Goal: Check status: Check status

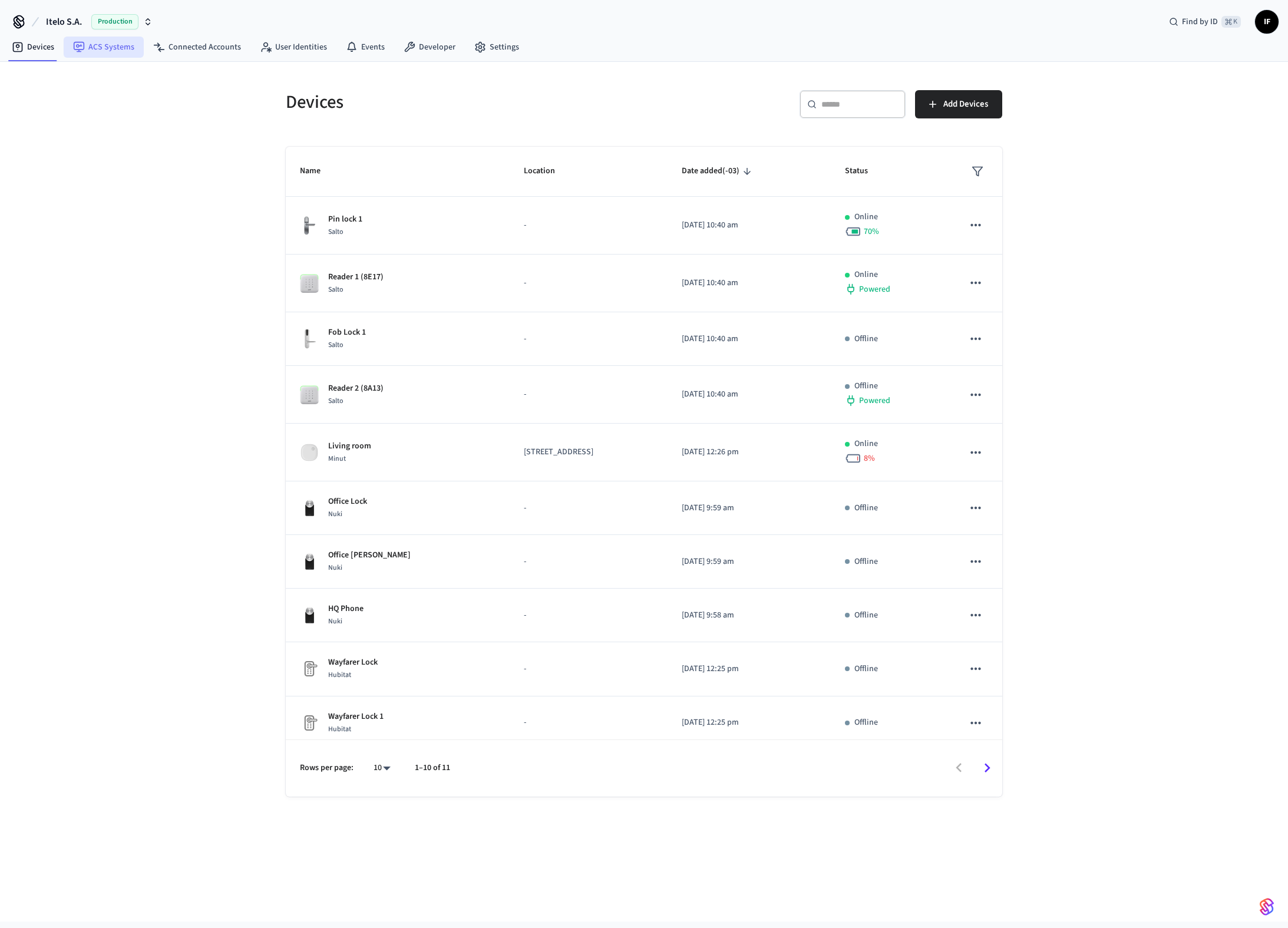
click at [122, 43] on link "ACS Systems" at bounding box center [103, 47] width 80 height 21
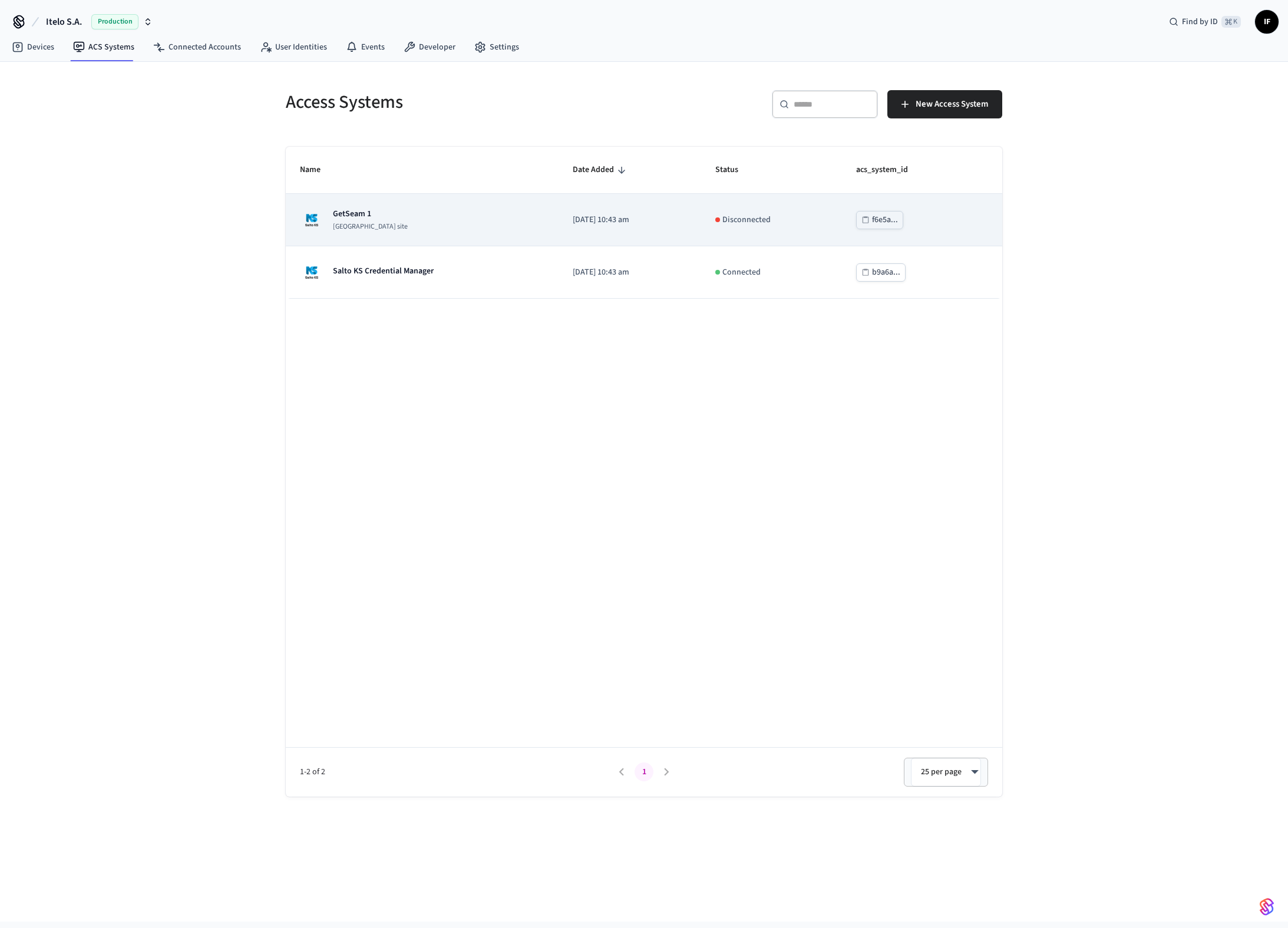
click at [453, 214] on div "GetSeam 1 [GEOGRAPHIC_DATA] site" at bounding box center [422, 219] width 245 height 24
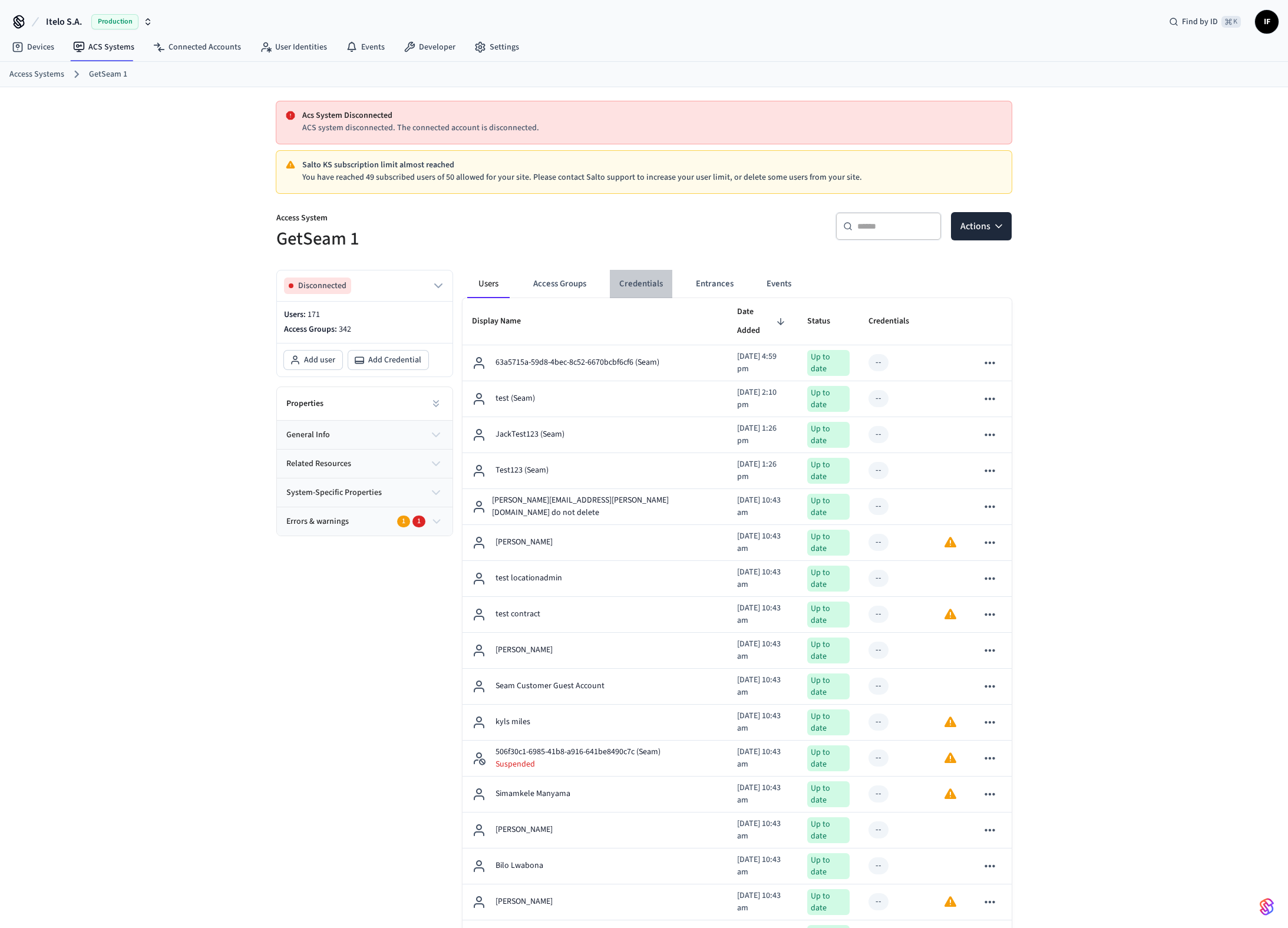
click at [637, 276] on button "Credentials" at bounding box center [640, 284] width 62 height 29
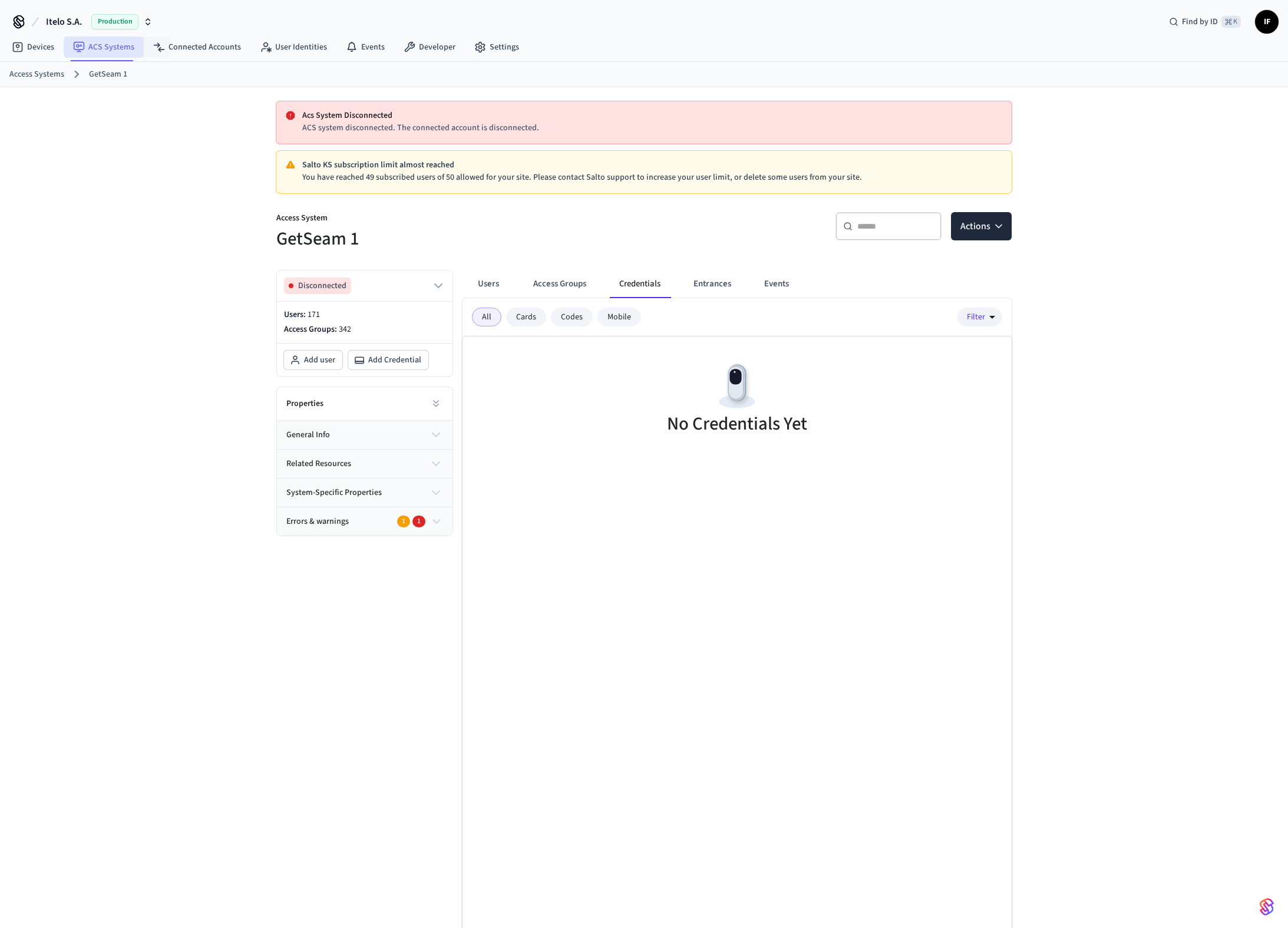
click at [139, 53] on link "ACS Systems" at bounding box center [103, 47] width 80 height 21
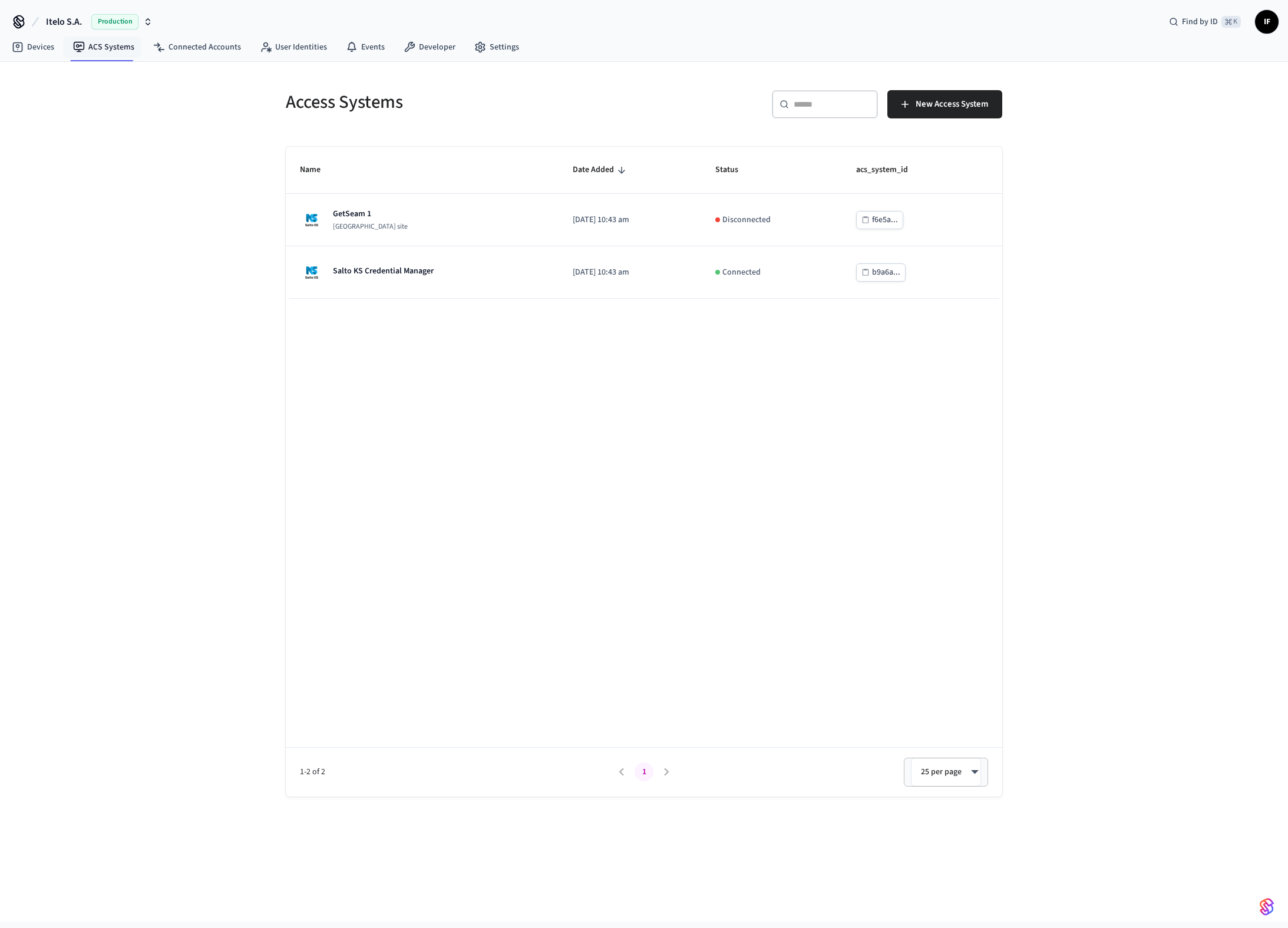
click at [122, 7] on div "Itelo S.A. Production Find by ID ⌘ K IF" at bounding box center [644, 17] width 1288 height 34
click at [139, 21] on div "Production" at bounding box center [122, 22] width 61 height 15
type input "******"
click at [70, 72] on div "Lab Accounts Production" at bounding box center [95, 76] width 162 height 15
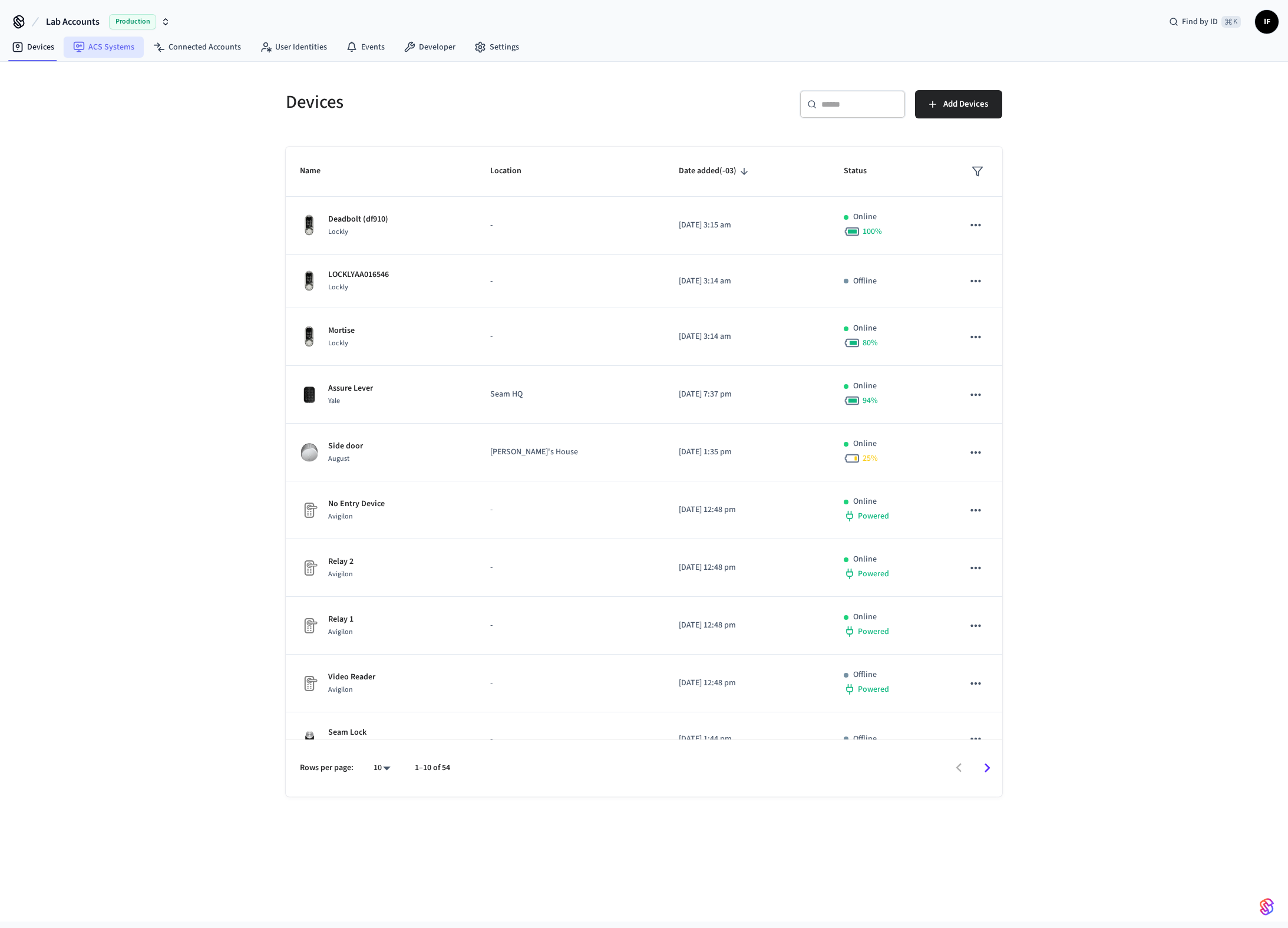
click at [117, 55] on link "ACS Systems" at bounding box center [103, 47] width 80 height 21
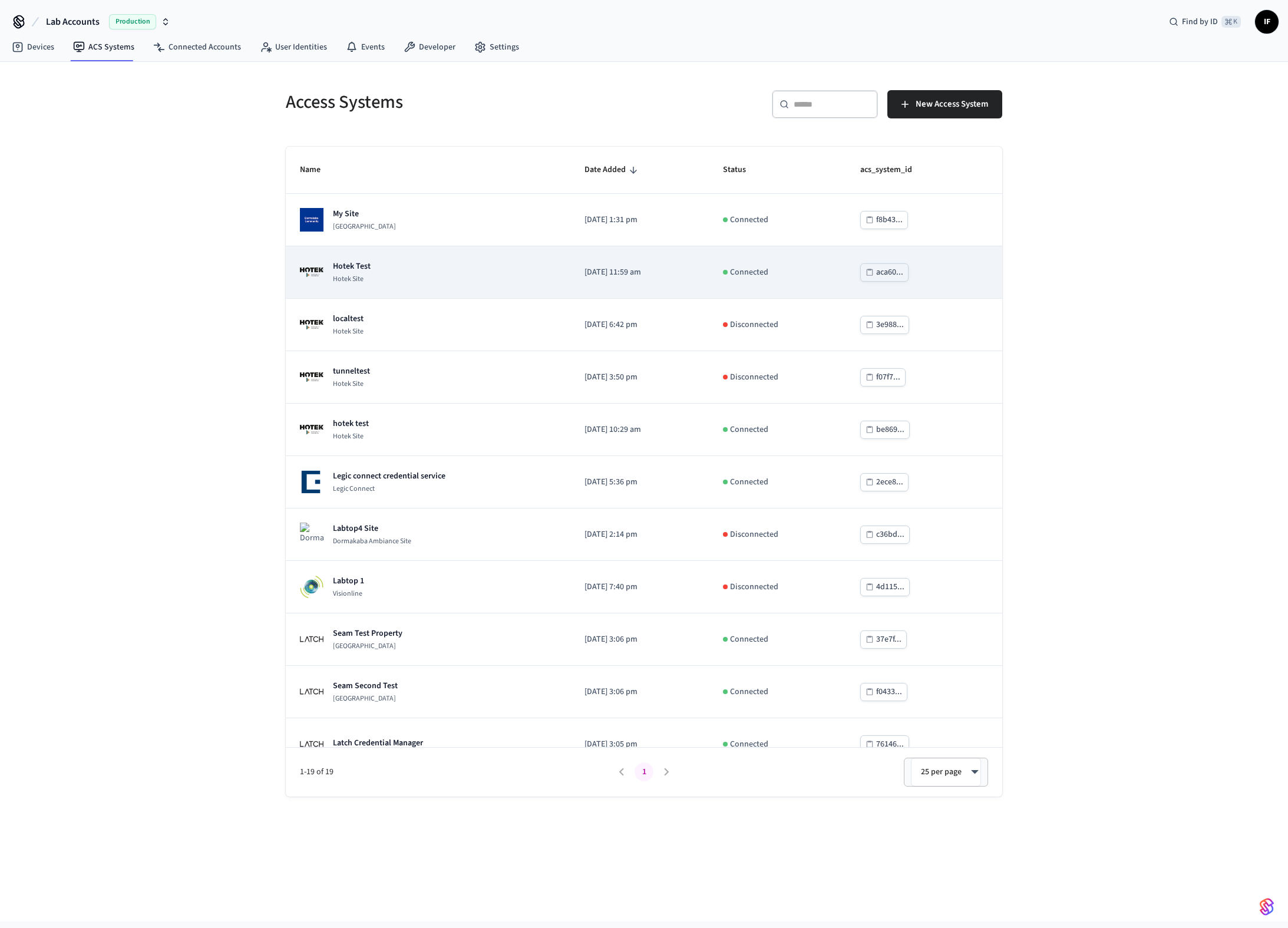
click at [460, 267] on div "Hotek Test Hotek Site" at bounding box center [428, 272] width 256 height 24
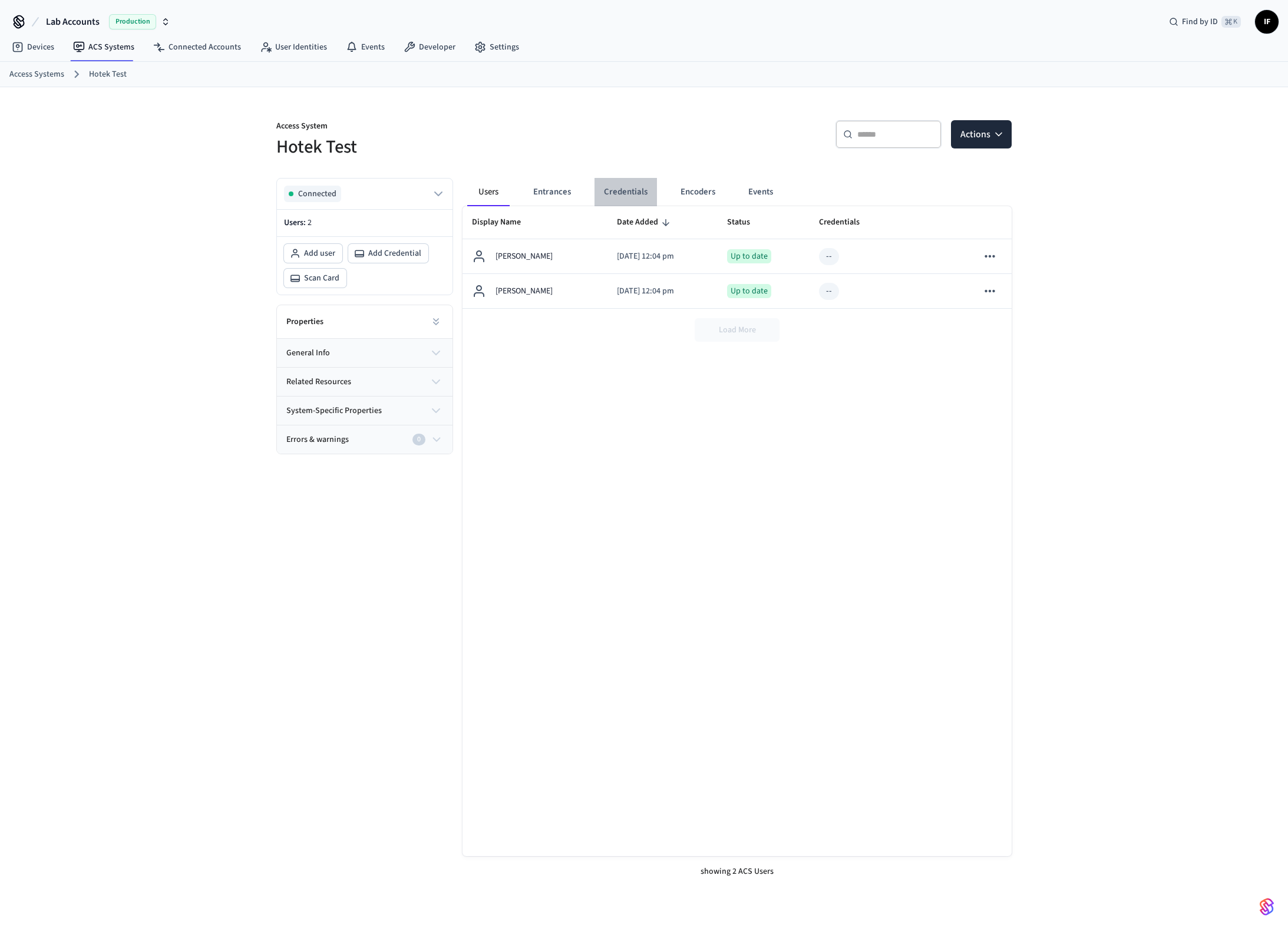
click at [627, 189] on button "Credentials" at bounding box center [625, 192] width 62 height 29
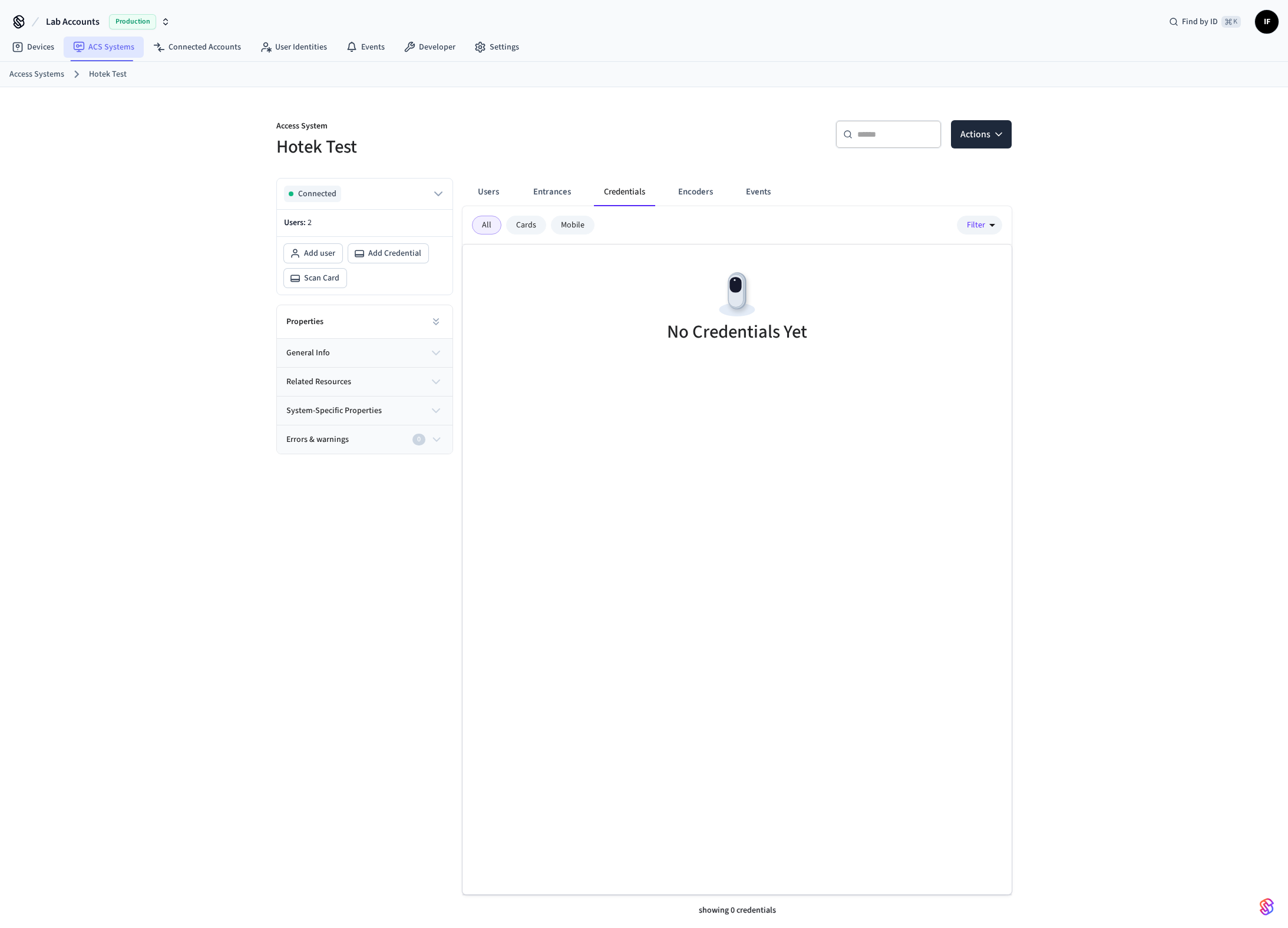
click at [129, 47] on link "ACS Systems" at bounding box center [103, 47] width 80 height 21
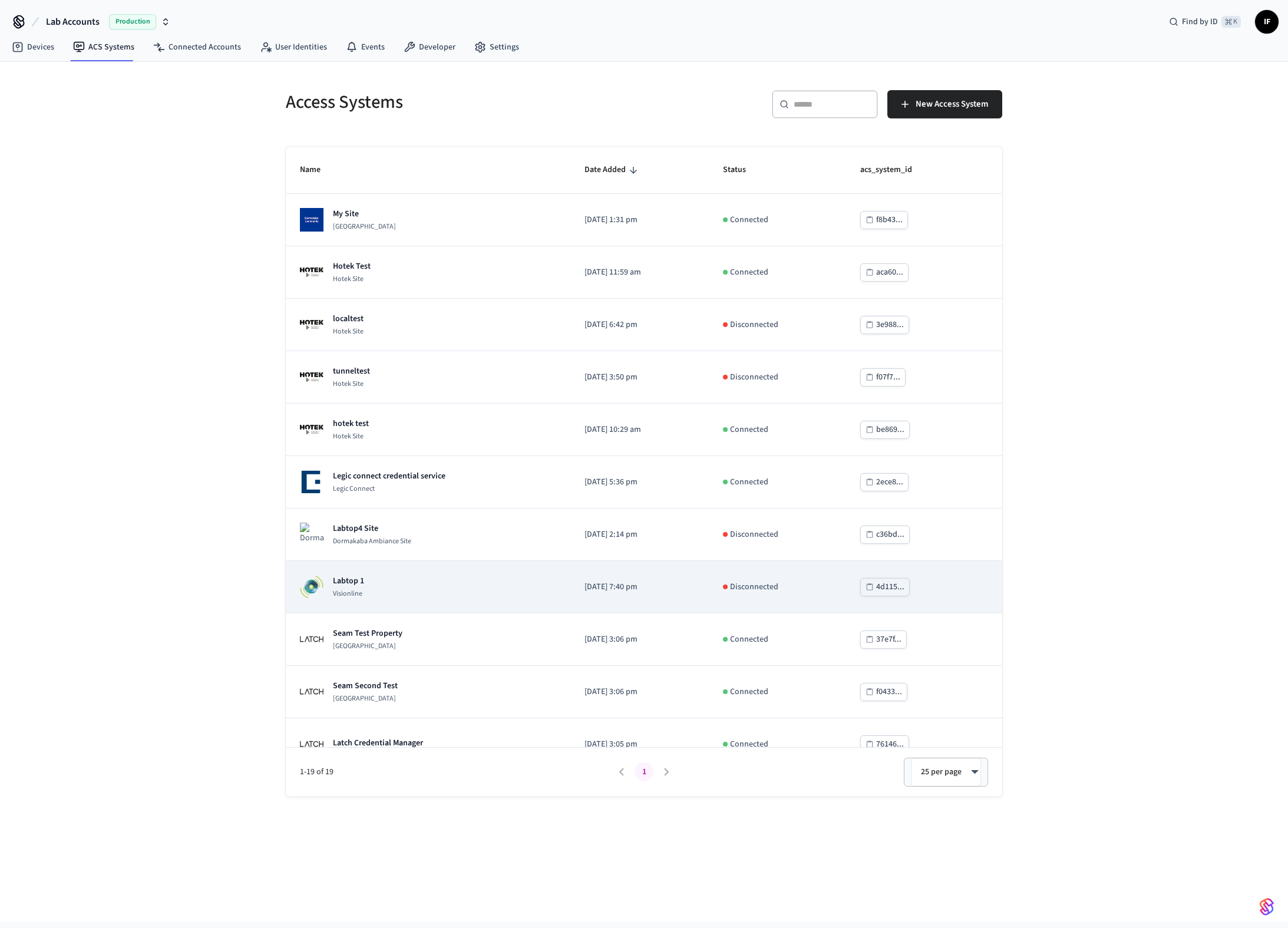
click at [426, 580] on div "Labtop 1 Visionline" at bounding box center [428, 586] width 256 height 24
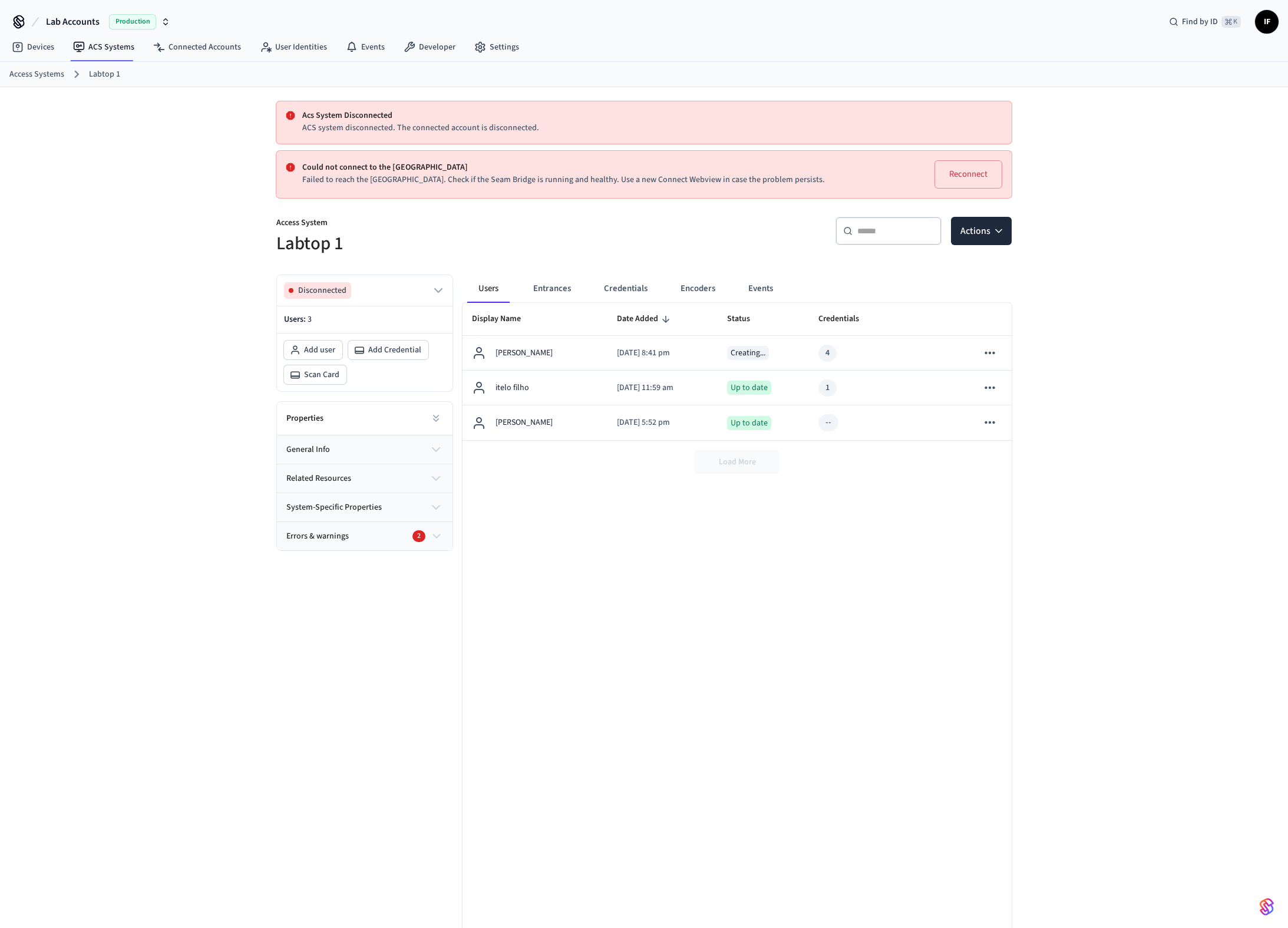
click at [622, 287] on button "Credentials" at bounding box center [625, 289] width 62 height 29
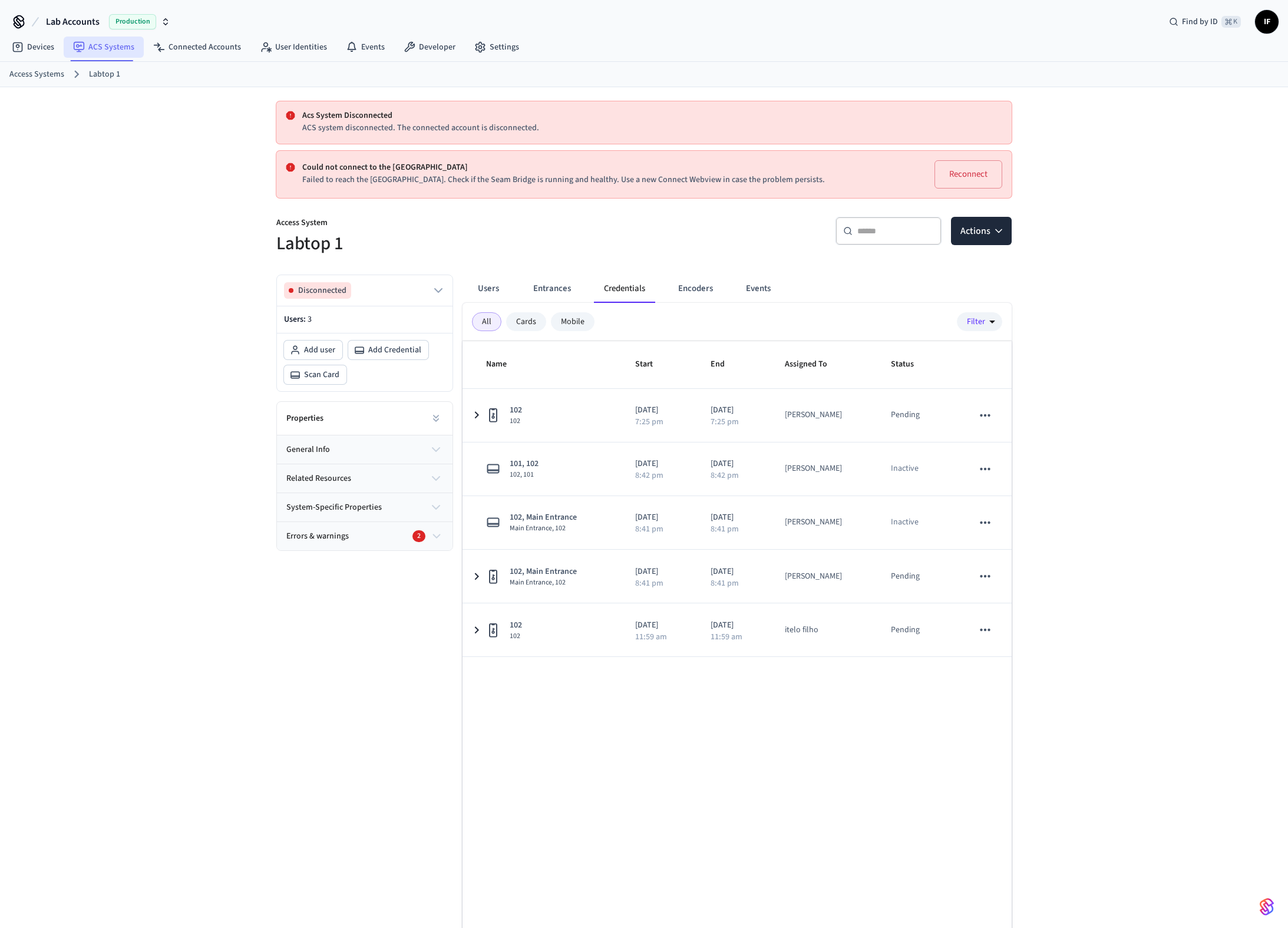
click at [117, 43] on link "ACS Systems" at bounding box center [103, 47] width 80 height 21
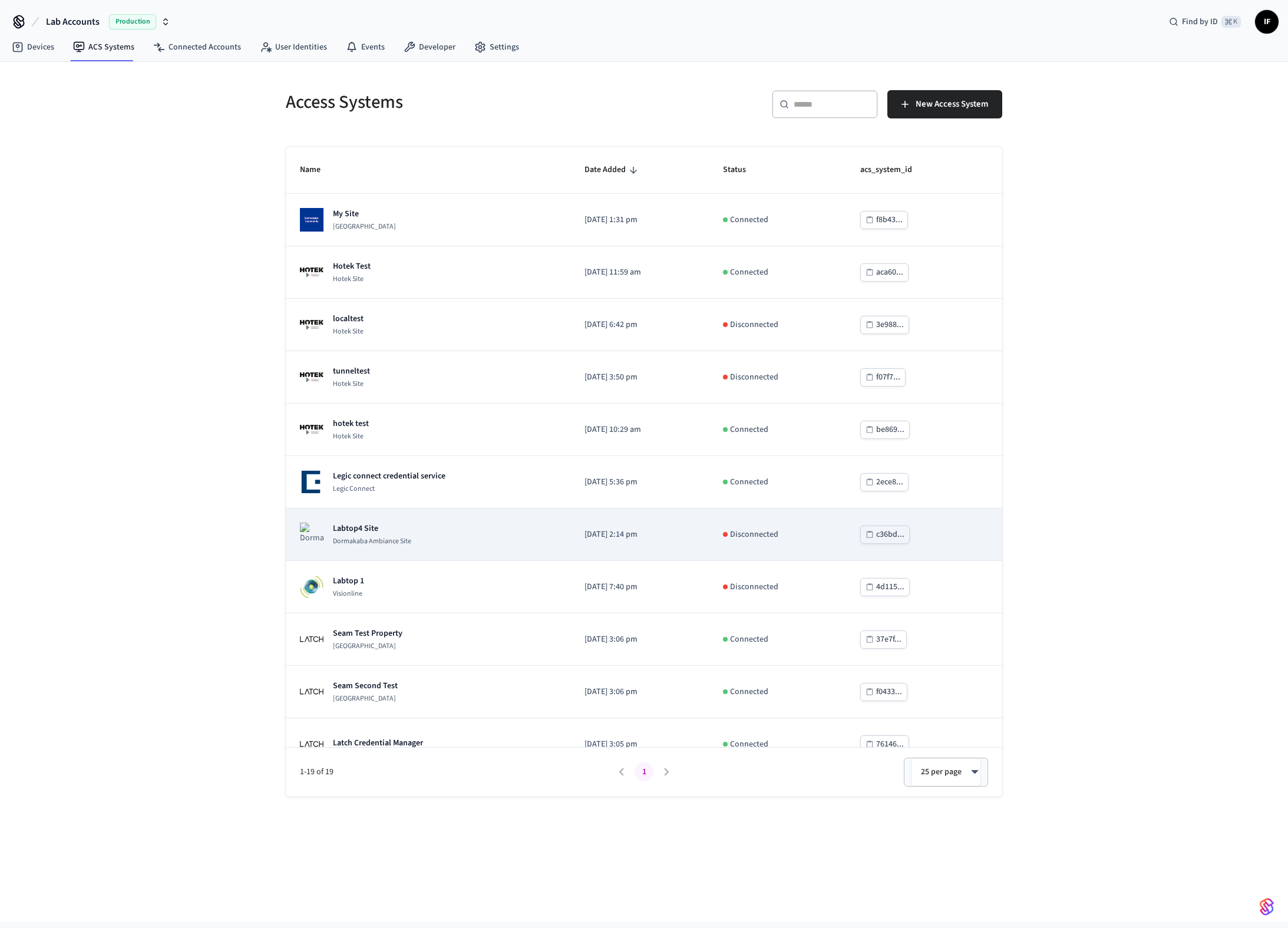
scroll to position [443, 0]
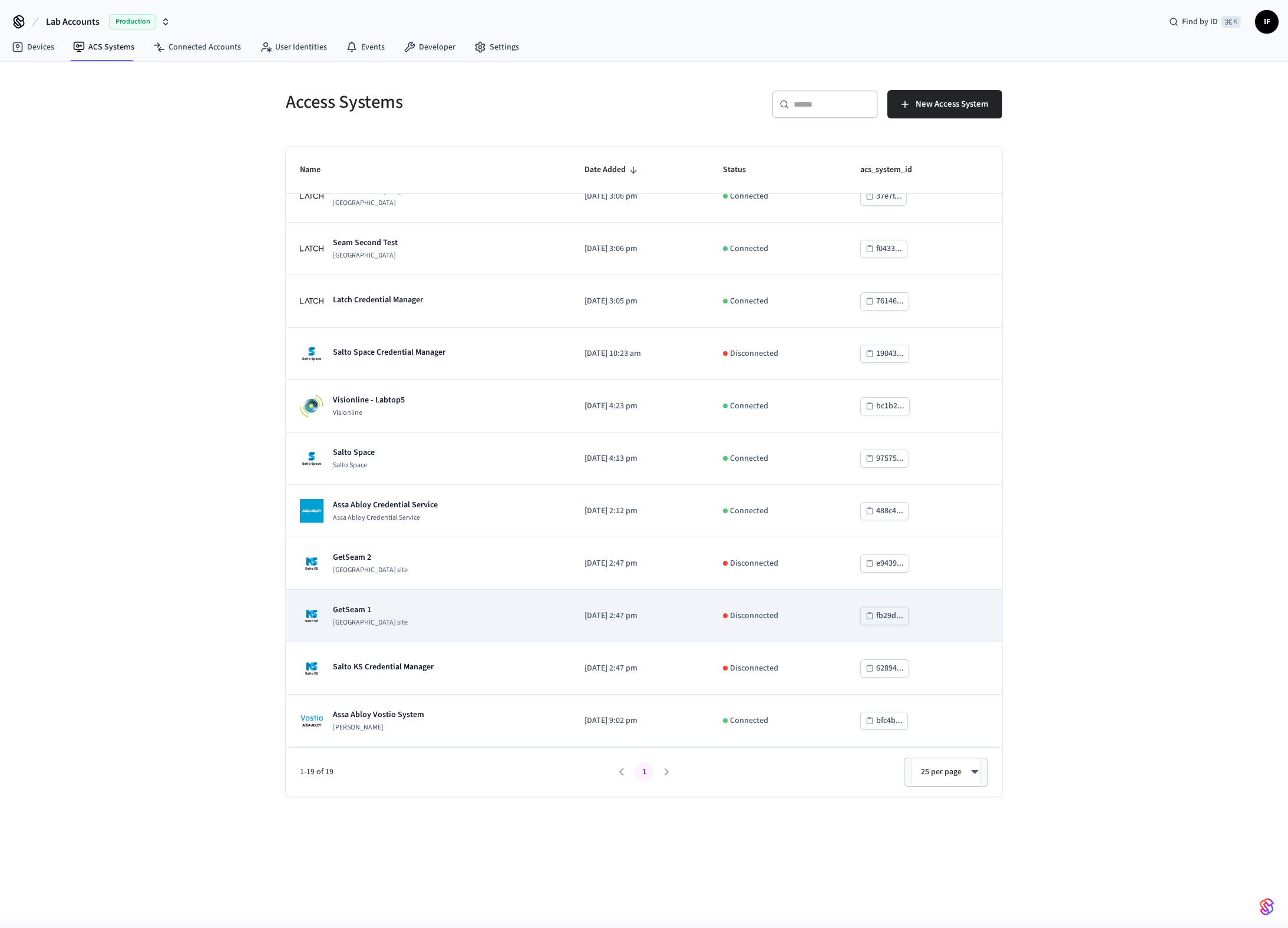
click at [399, 615] on div "GetSeam 1 [GEOGRAPHIC_DATA] site" at bounding box center [428, 615] width 256 height 24
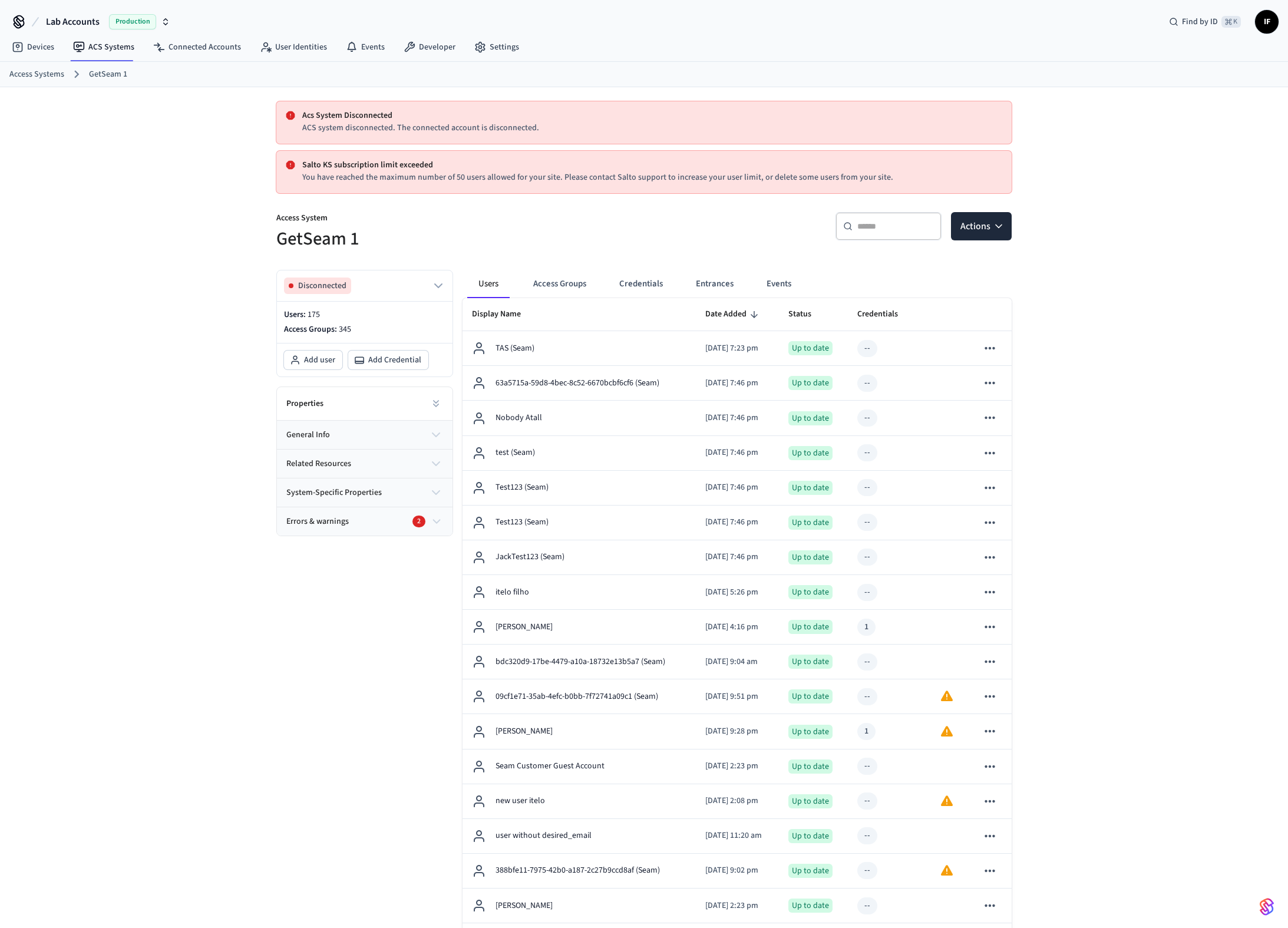
click at [620, 288] on button "Credentials" at bounding box center [640, 284] width 62 height 29
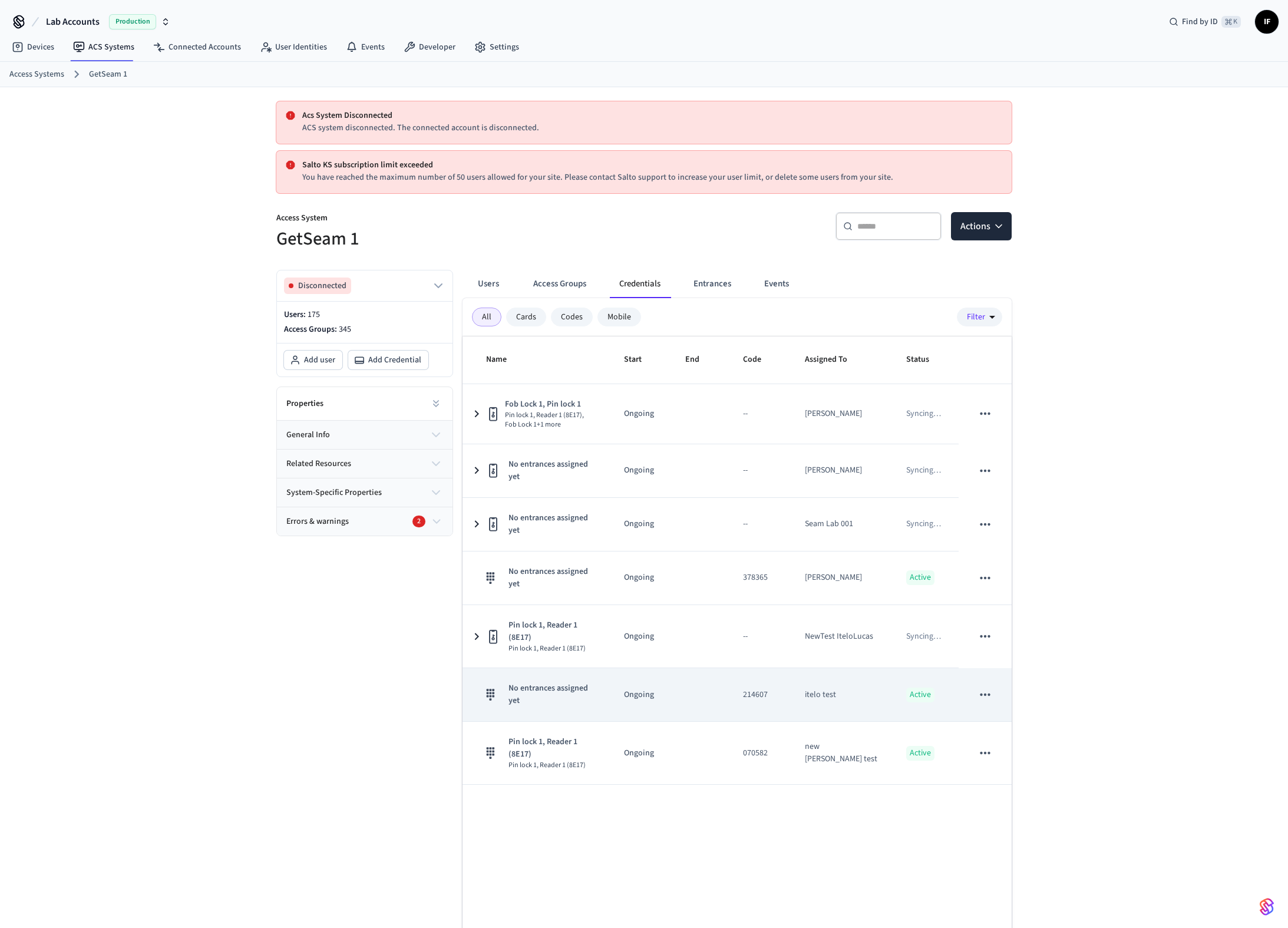
click at [538, 685] on span "No entrances assigned yet" at bounding box center [551, 695] width 87 height 25
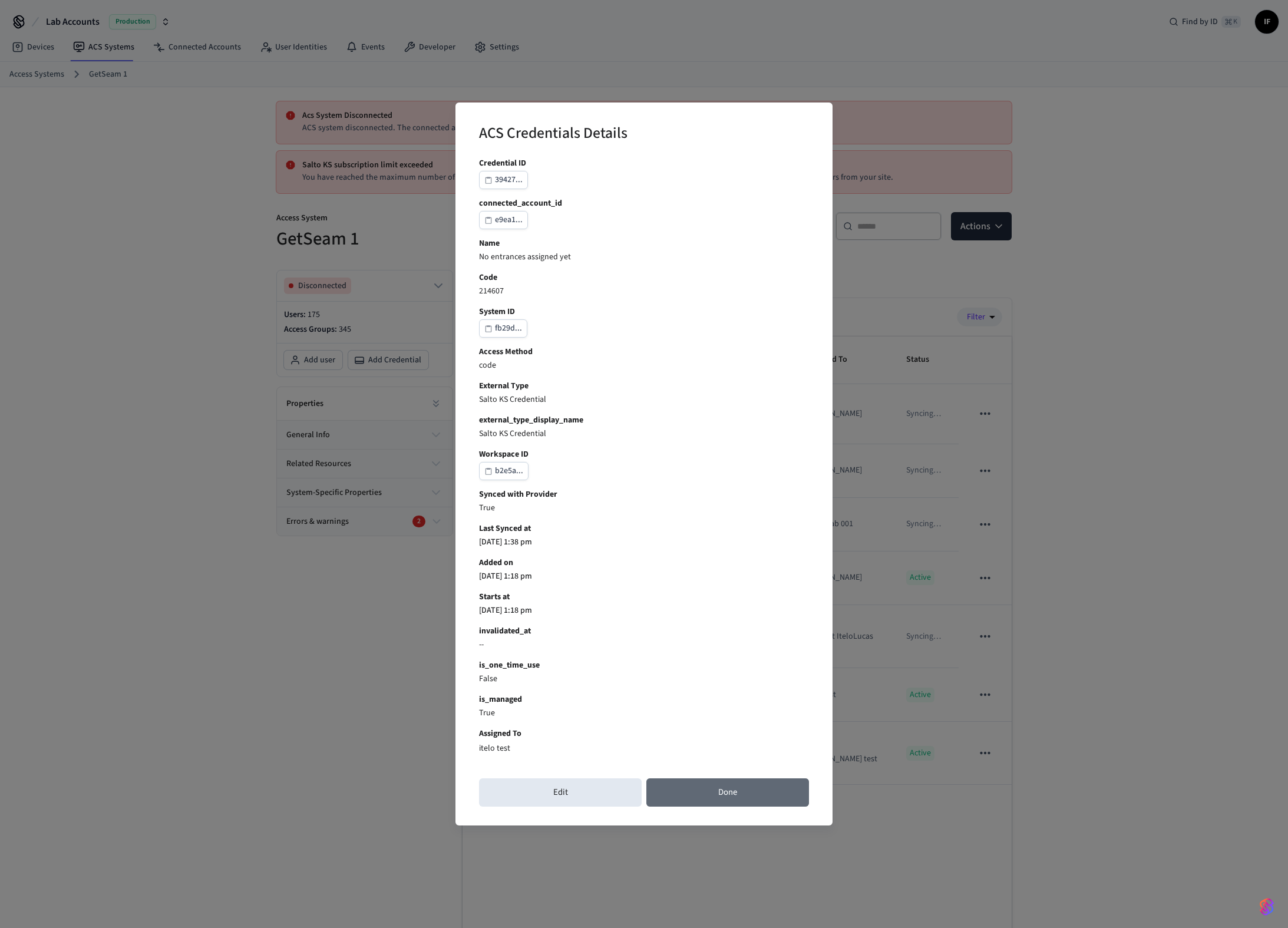
click at [706, 798] on button "Done" at bounding box center [727, 792] width 163 height 29
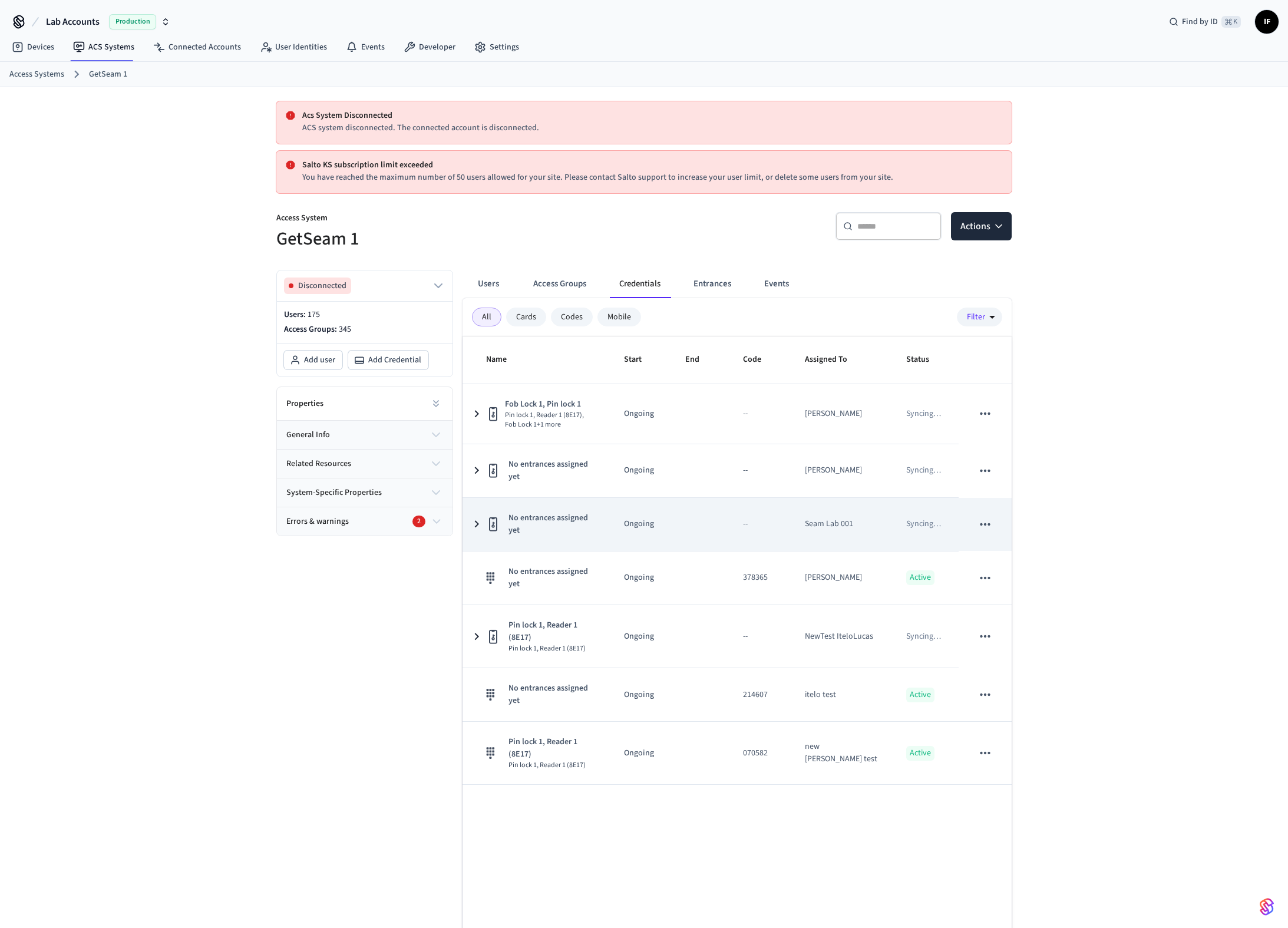
click at [485, 519] on td "No entrances assigned yet" at bounding box center [536, 523] width 147 height 53
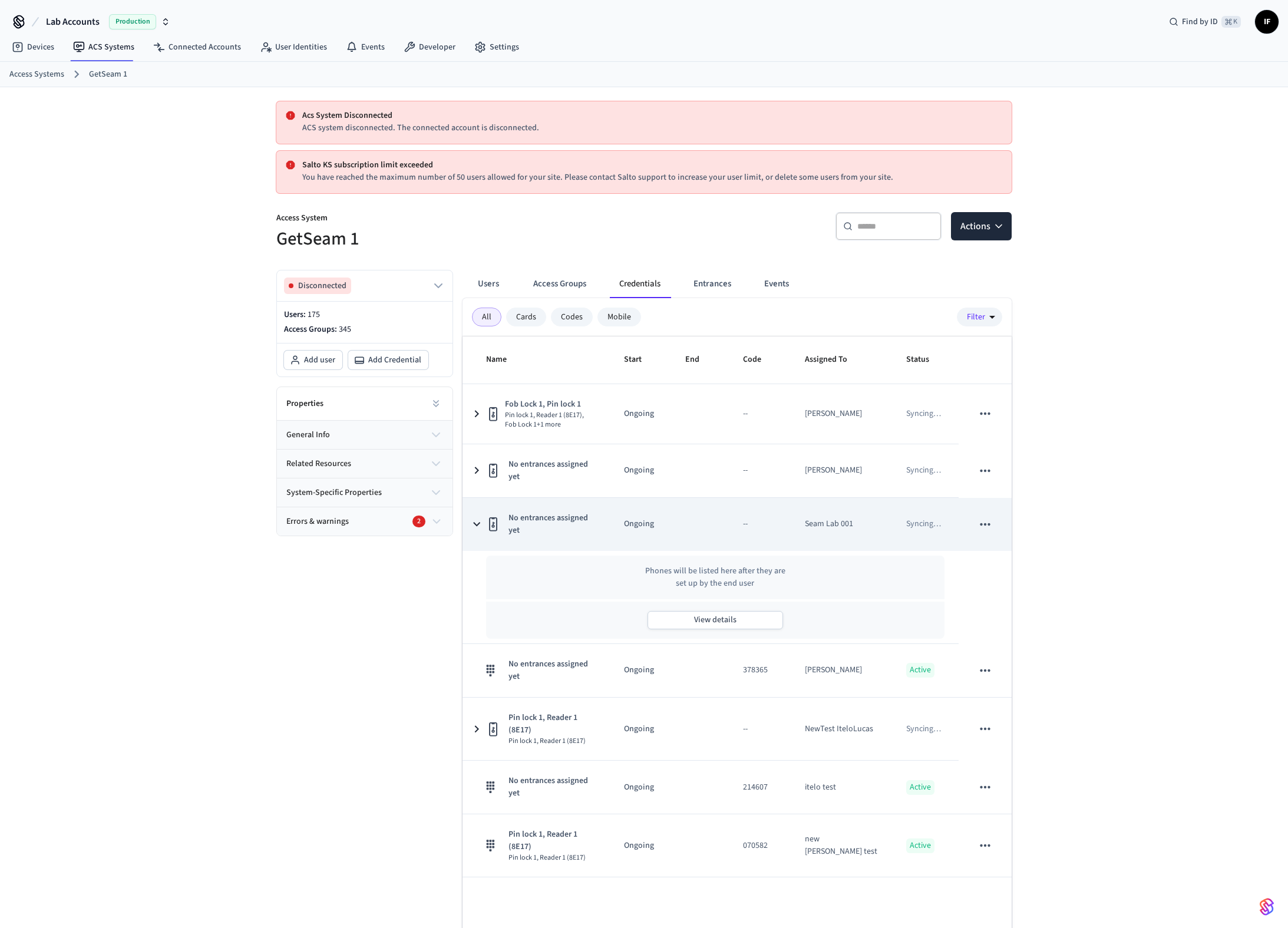
click at [561, 519] on span "No entrances assigned yet" at bounding box center [551, 524] width 87 height 25
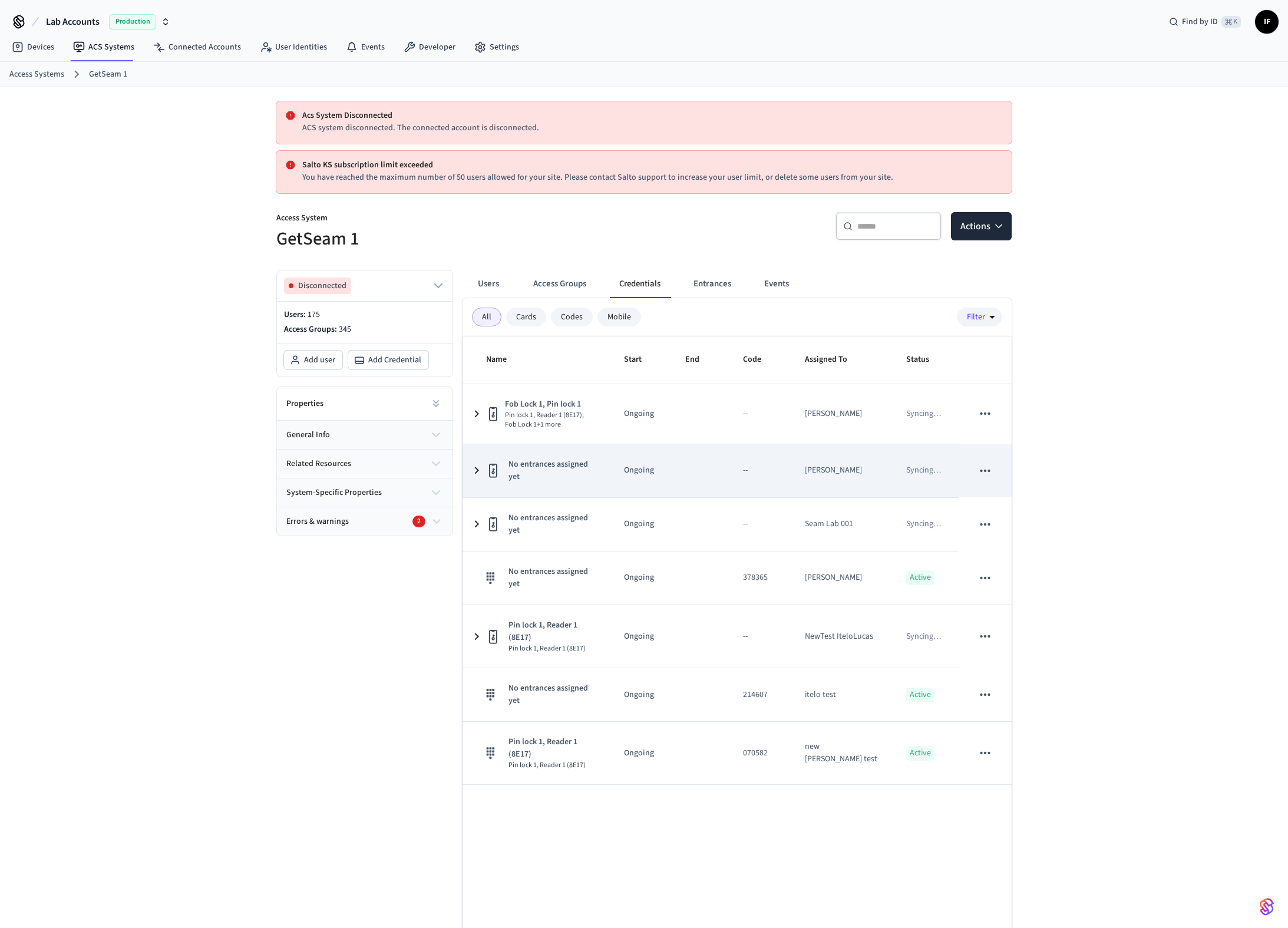
click at [554, 477] on div "No entrances assigned yet" at bounding box center [541, 471] width 110 height 25
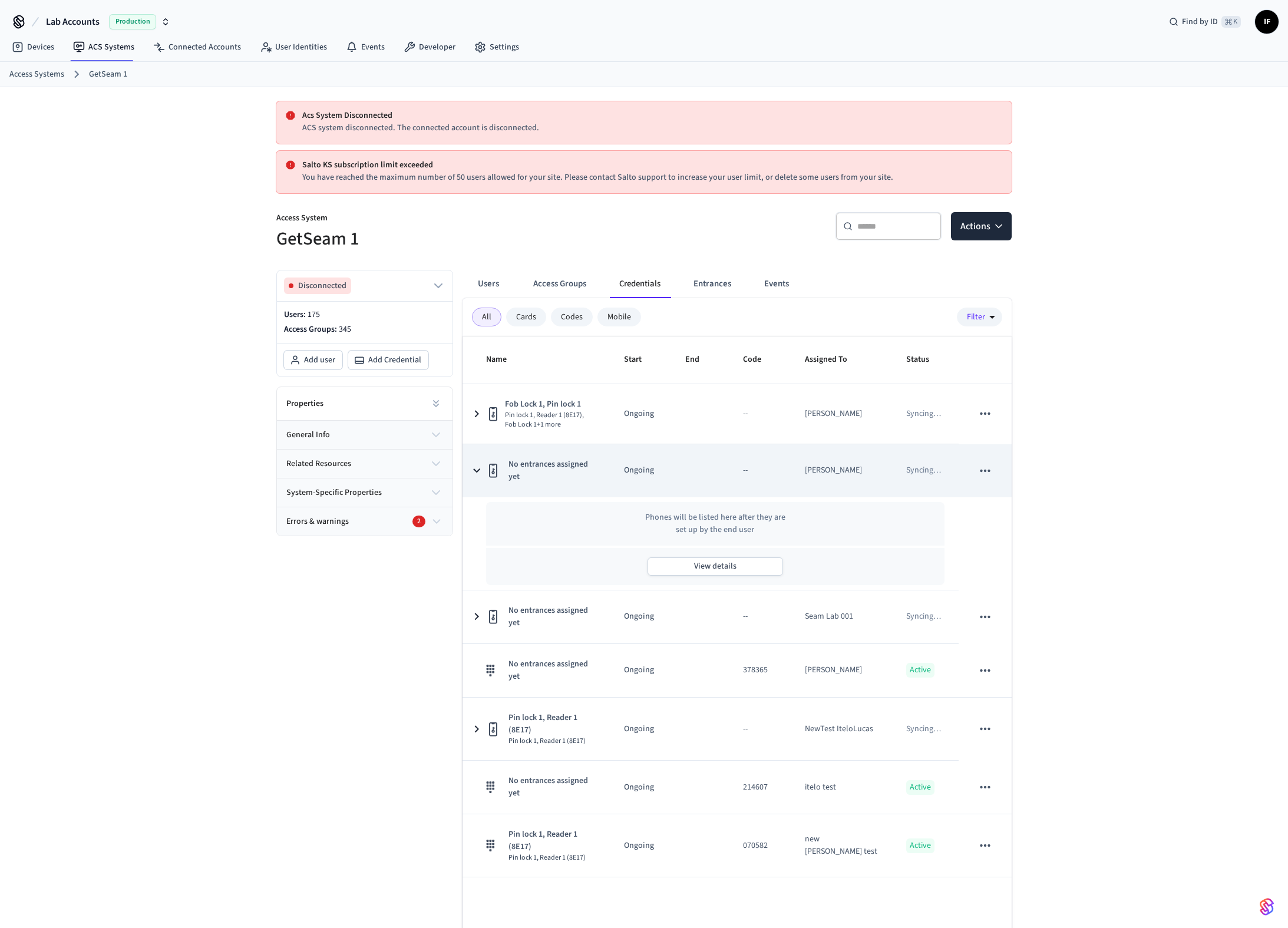
click at [554, 477] on div "No entrances assigned yet" at bounding box center [541, 471] width 110 height 25
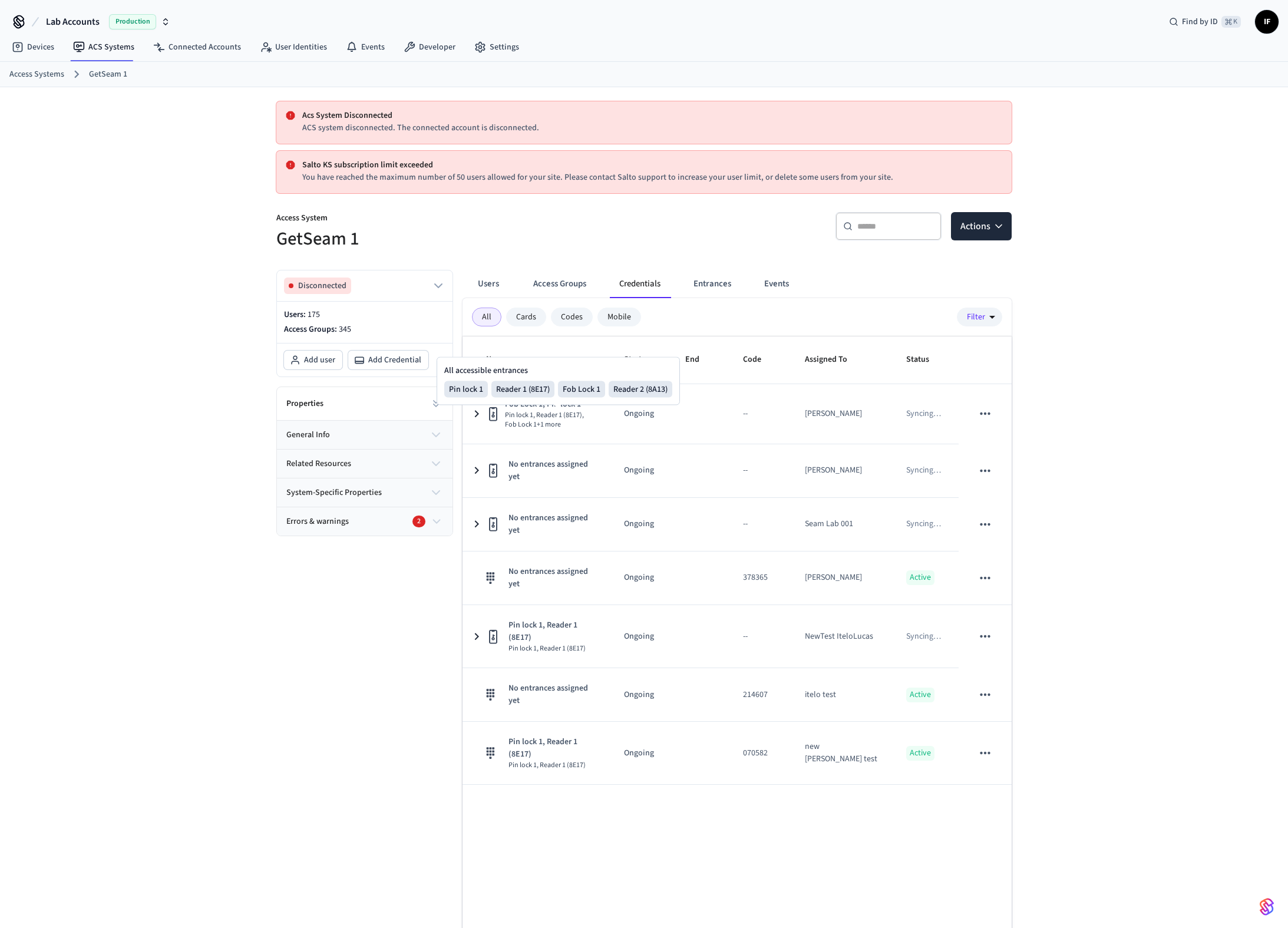
click at [558, 398] on div "All accessible entrances Pin lock 1 Reader 1 (8E17) Fob Lock 1 Reader 2 (8A13) …" at bounding box center [558, 381] width 243 height 48
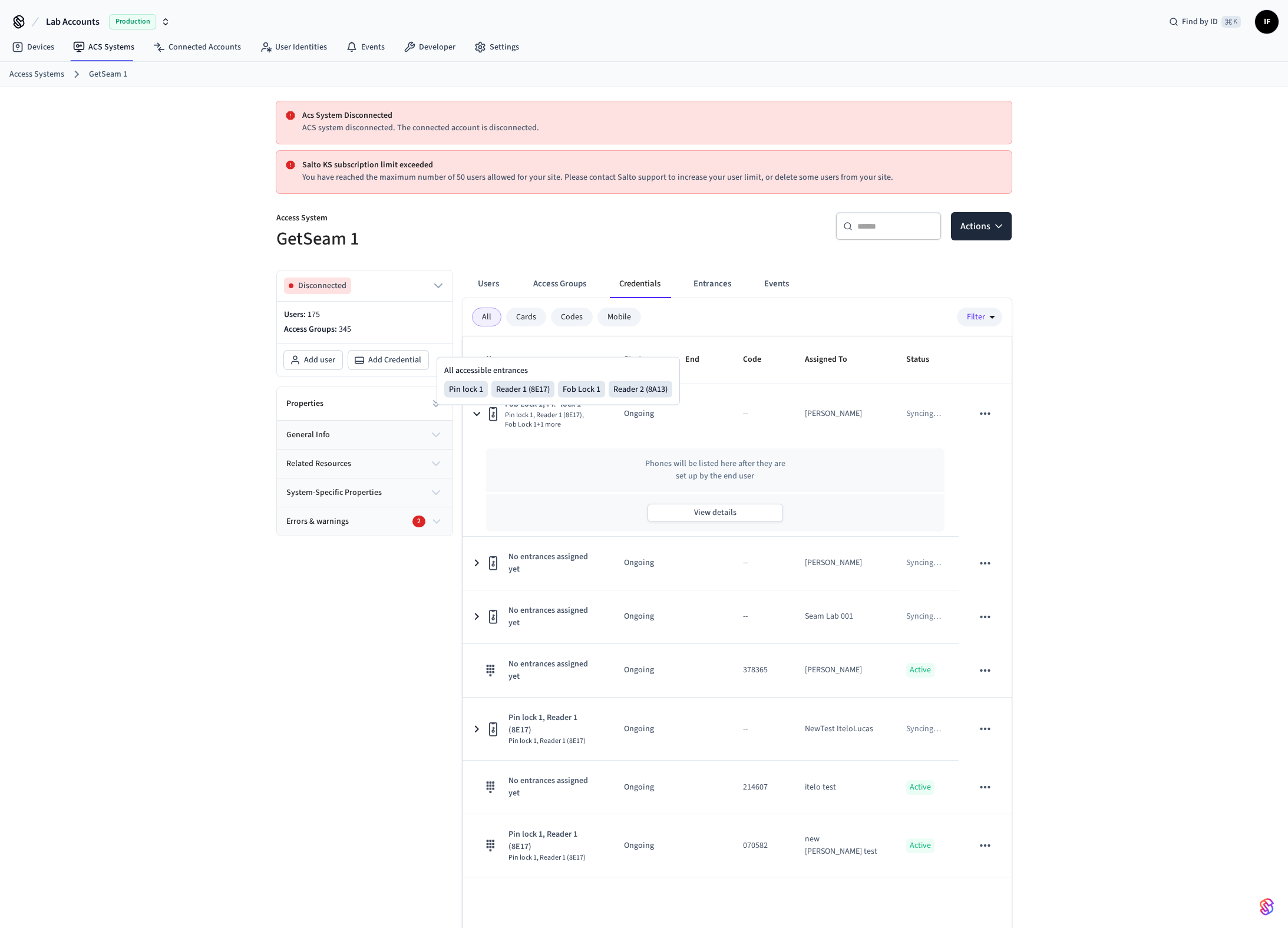
click at [557, 409] on span at bounding box center [557, 409] width 6 height 6
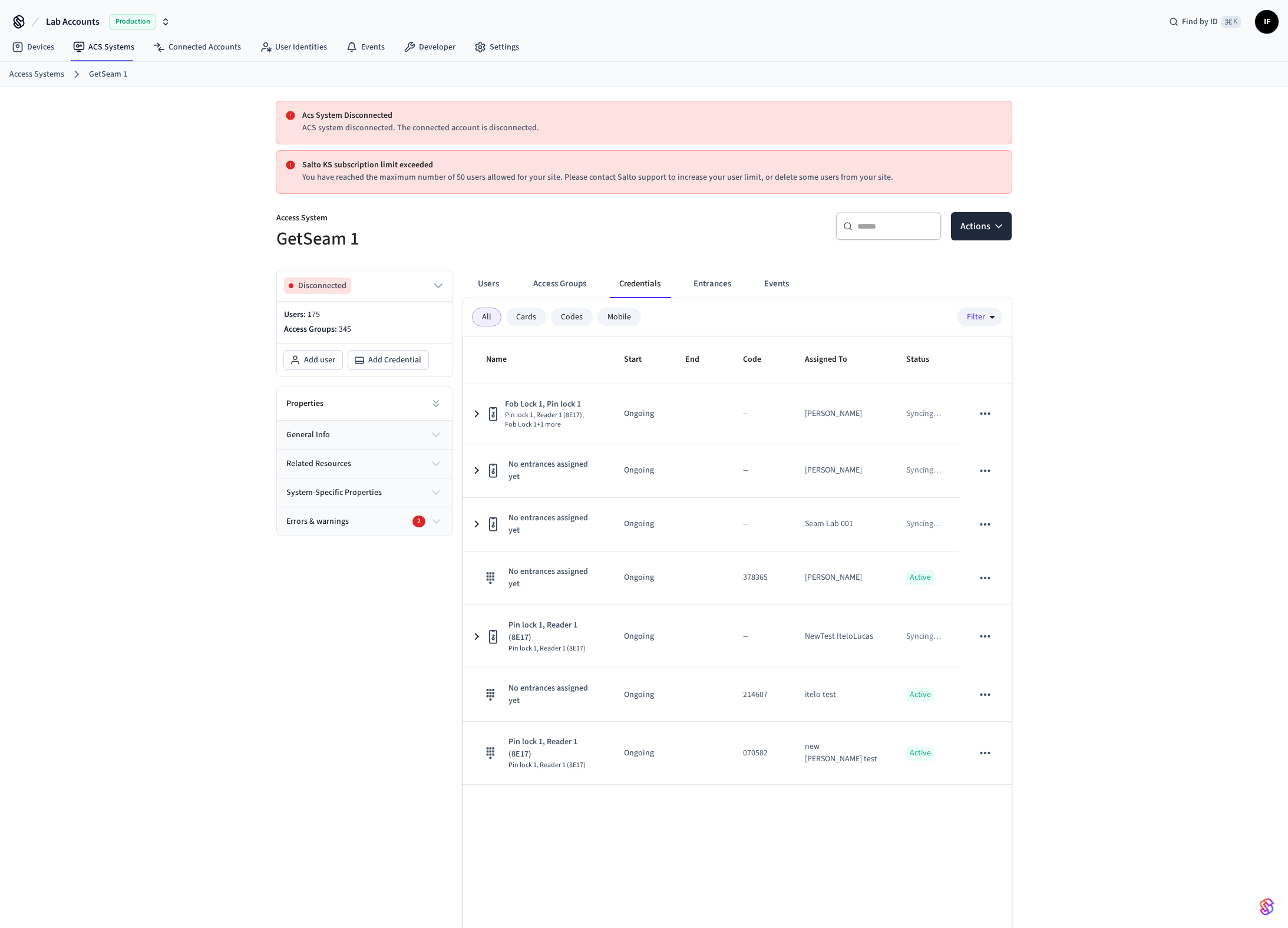
click at [205, 688] on div "Acs System Disconnected ACS system disconnected. The connected account is disco…" at bounding box center [644, 537] width 1288 height 899
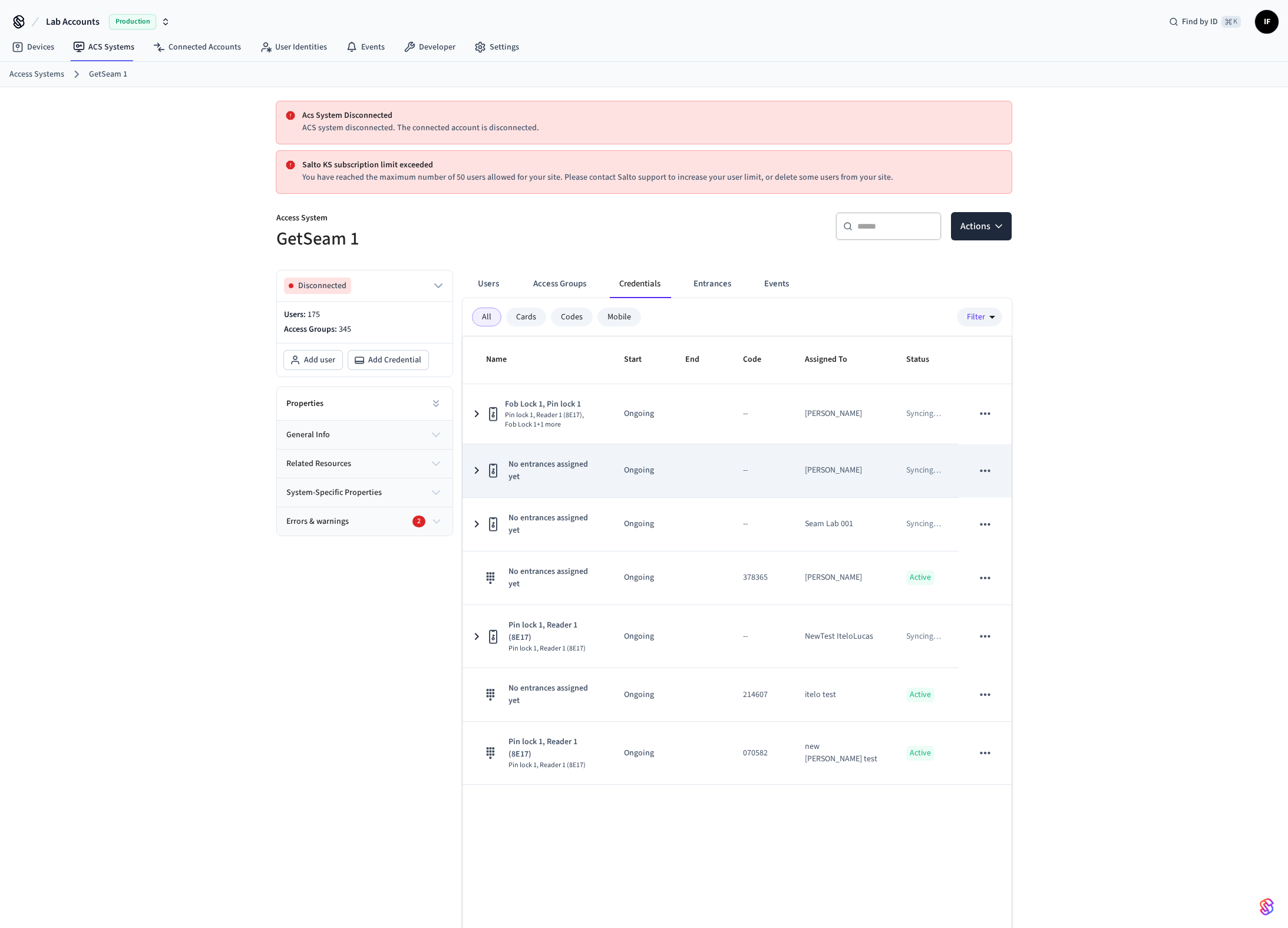
click at [491, 472] on icon "sticky table" at bounding box center [493, 470] width 14 height 14
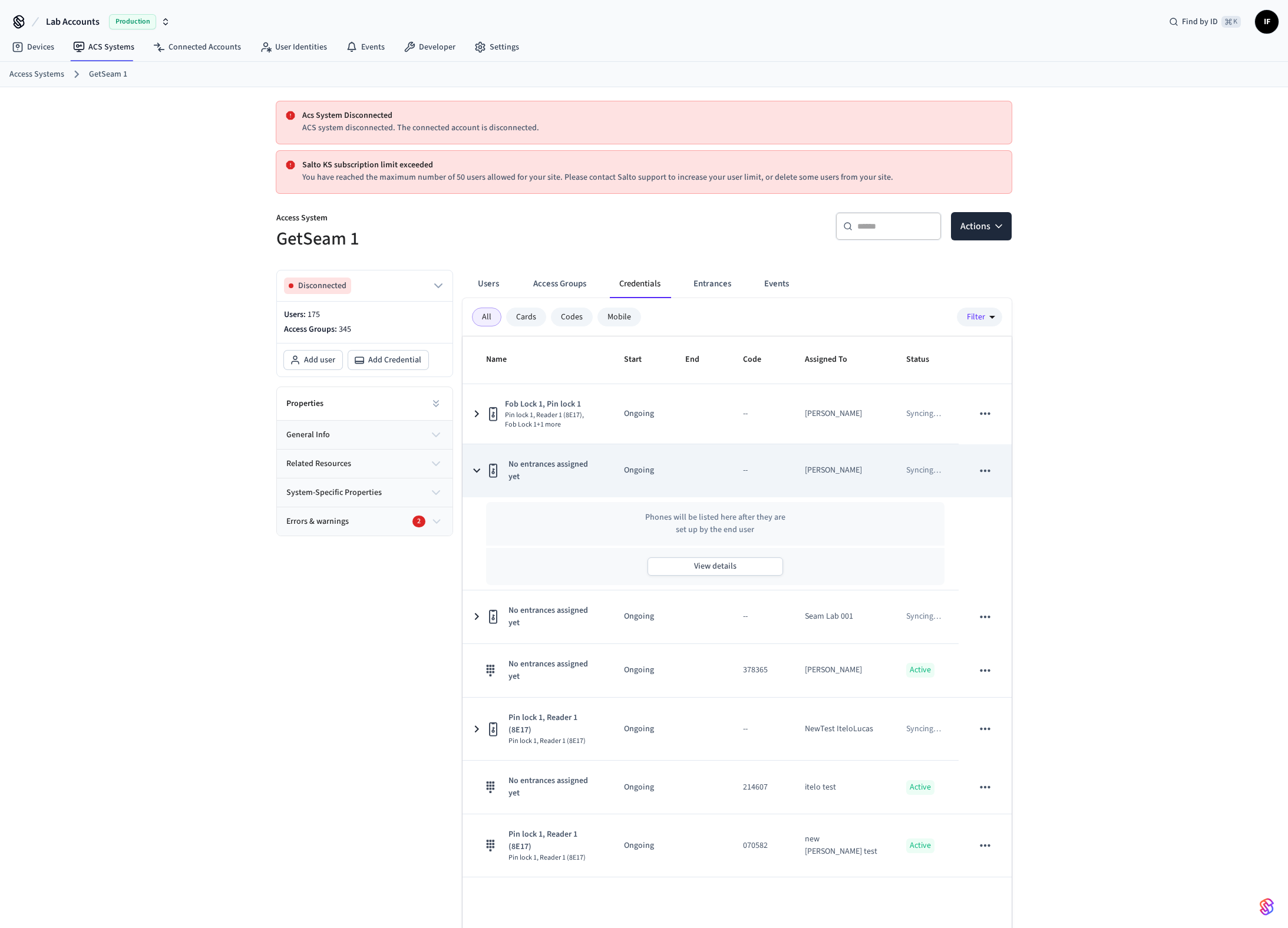
click at [487, 473] on icon "sticky table" at bounding box center [493, 470] width 14 height 14
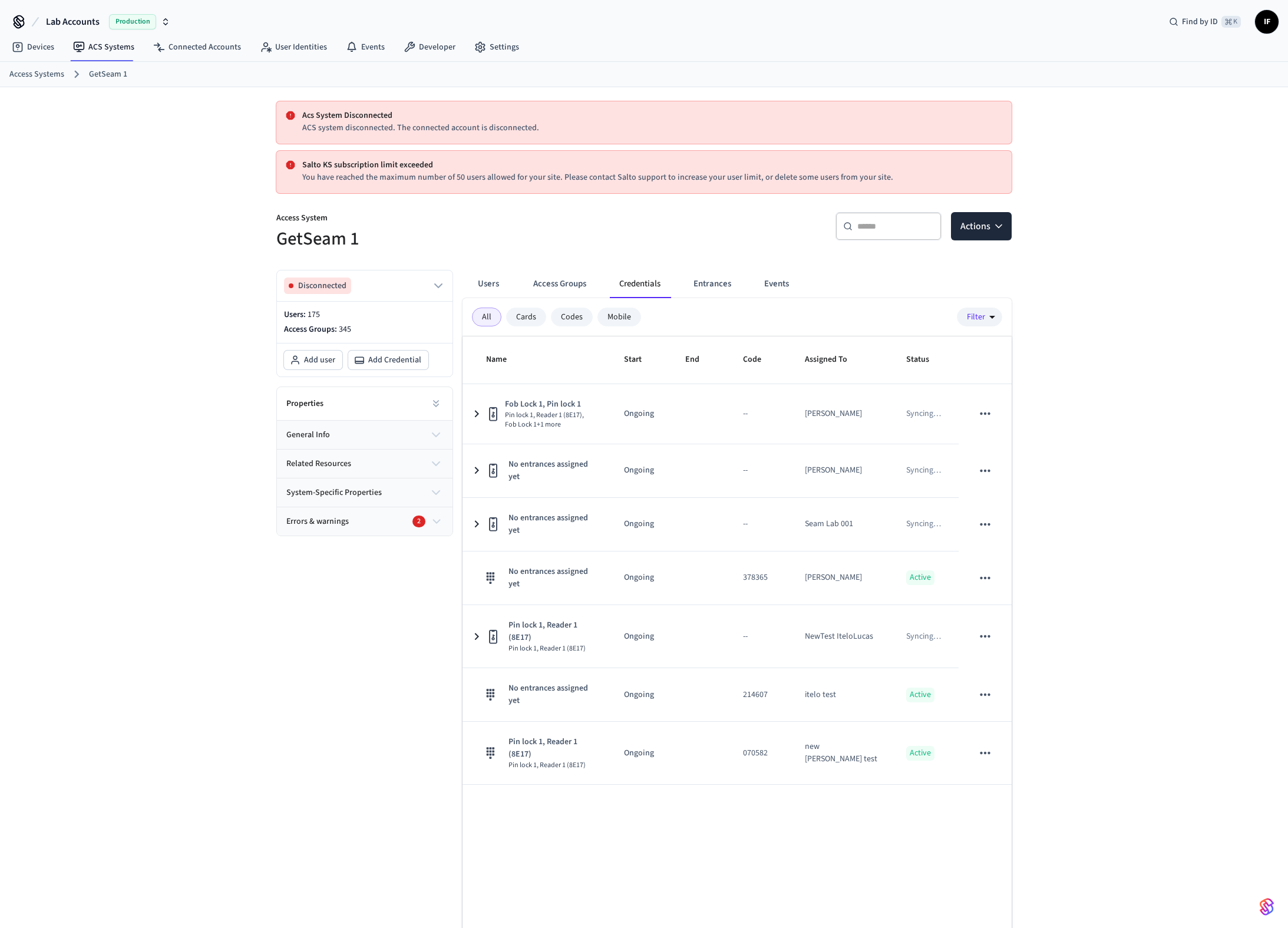
click at [90, 487] on div "Acs System Disconnected ACS system disconnected. The connected account is disco…" at bounding box center [644, 537] width 1288 height 899
